Goal: Find contact information: Find contact information

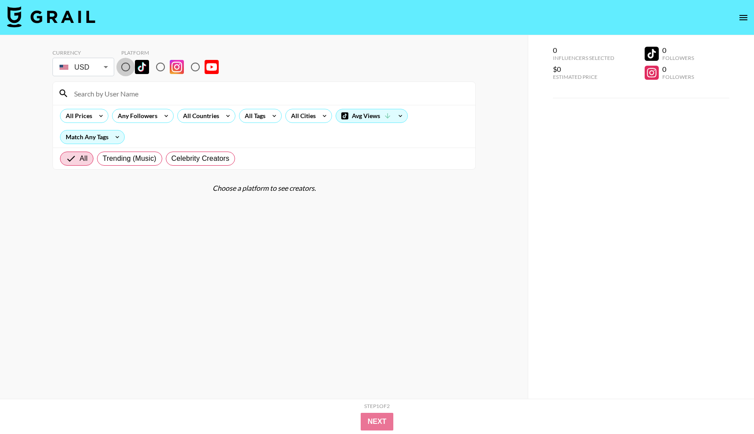
click at [124, 70] on input "radio" at bounding box center [125, 67] width 19 height 19
radio input "true"
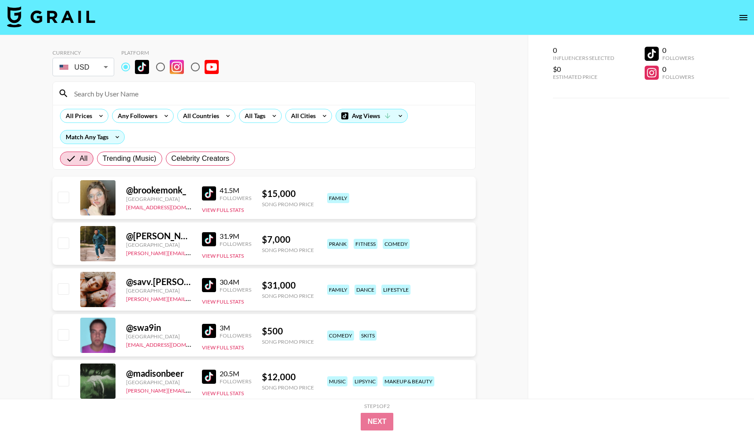
click at [126, 87] on input at bounding box center [269, 93] width 401 height 14
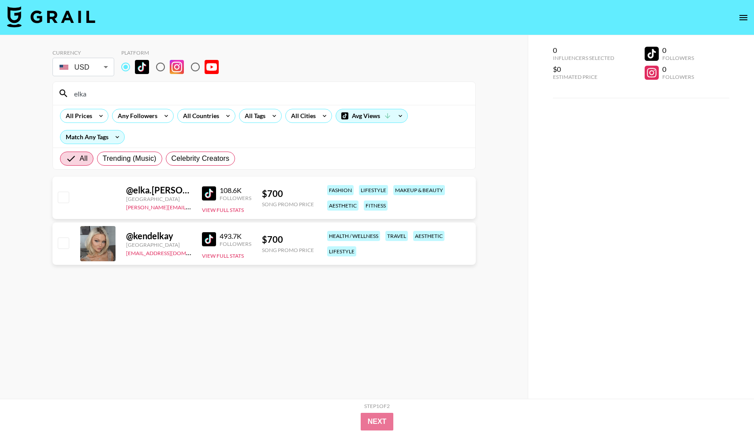
type input "elka"
drag, startPoint x: 185, startPoint y: 207, endPoint x: 126, endPoint y: 209, distance: 58.6
click at [127, 209] on div "[PERSON_NAME][EMAIL_ADDRESS][DOMAIN_NAME]" at bounding box center [158, 206] width 65 height 9
copy link "[PERSON_NAME][EMAIL_ADDRESS][DOMAIN_NAME]"
